Goal: Check status: Check status

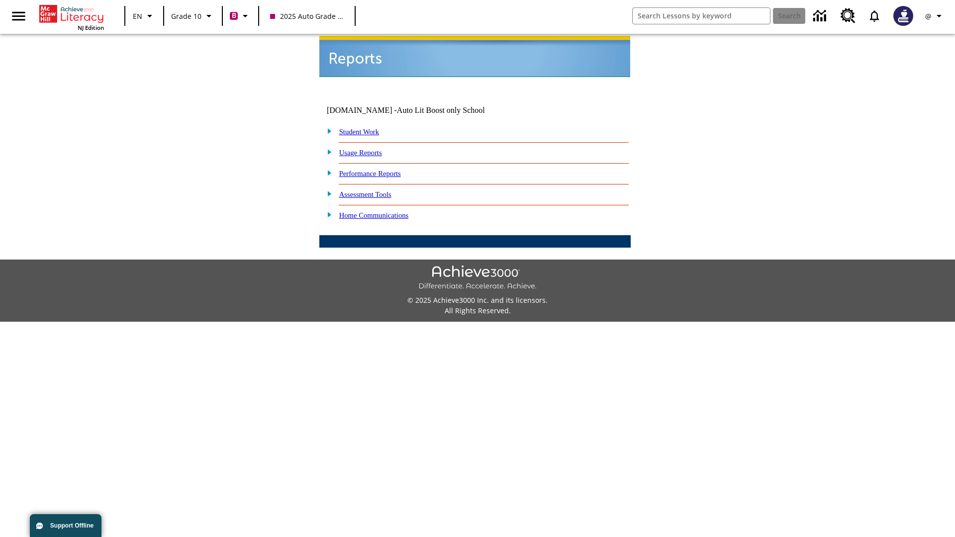
click at [366, 128] on link "Student Work" at bounding box center [359, 132] width 40 height 8
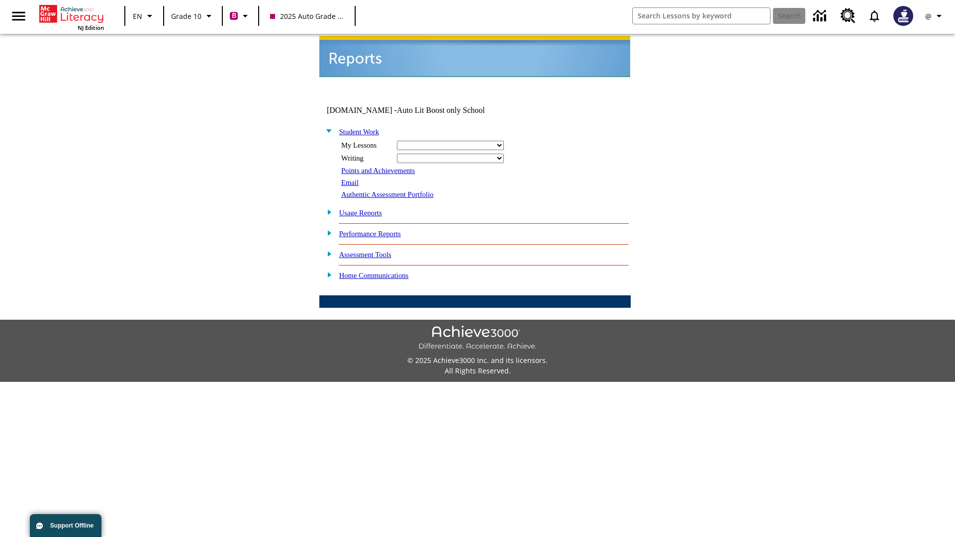
select select "/options/reports/?report_id=24&atype=2&section=2"
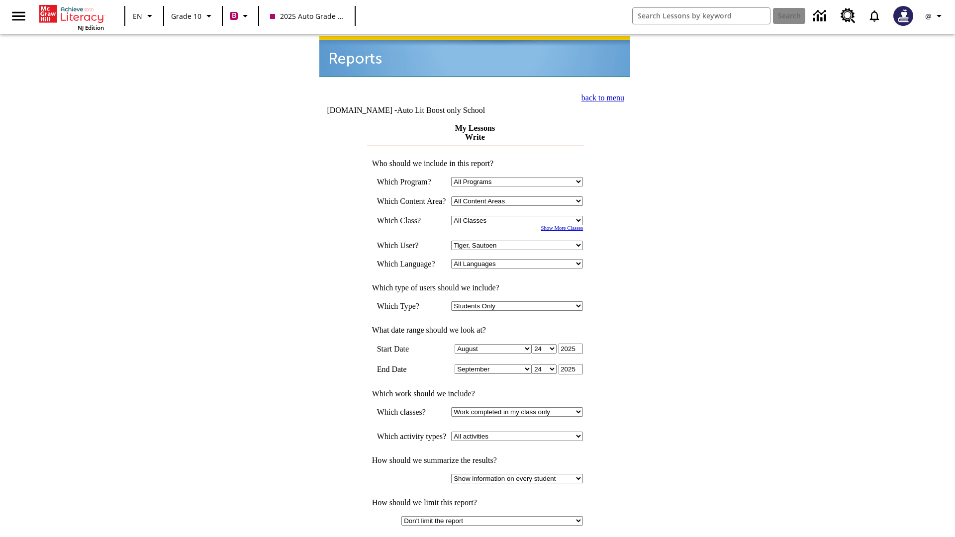
select select "21433649"
select select "4"
type input "2024"
